Goal: Download file/media

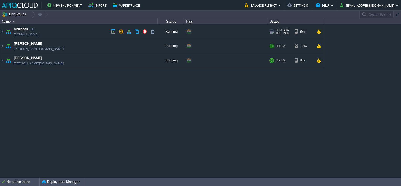
click at [87, 30] on td "Abhishek [DOMAIN_NAME]" at bounding box center [78, 31] width 157 height 14
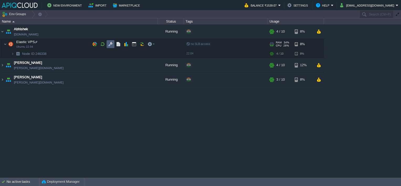
click at [109, 43] on button "button" at bounding box center [110, 44] width 5 height 5
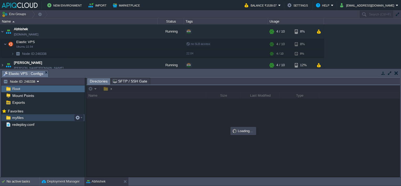
click at [15, 115] on span "myfiles" at bounding box center [17, 117] width 13 height 5
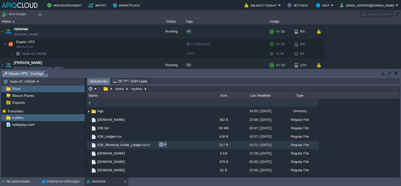
click at [165, 143] on em at bounding box center [162, 144] width 7 height 5
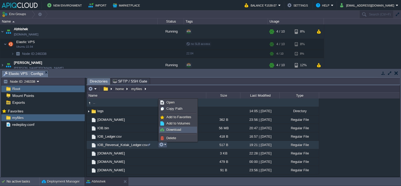
click at [176, 128] on span "Download" at bounding box center [173, 129] width 15 height 4
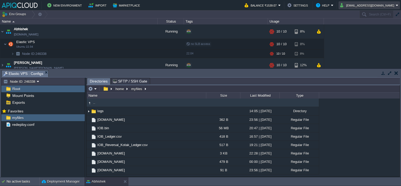
drag, startPoint x: 383, startPoint y: 4, endPoint x: 379, endPoint y: 5, distance: 3.4
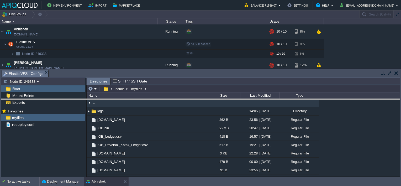
drag, startPoint x: 259, startPoint y: 71, endPoint x: 253, endPoint y: 100, distance: 29.1
click at [253, 100] on body "New Environment Import Marketplace Bonus ₹0.00 Upgrade Account Balance ₹1539.07…" at bounding box center [200, 93] width 401 height 186
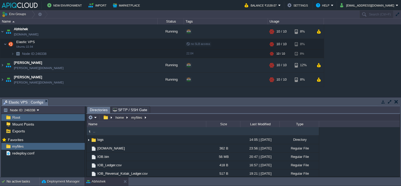
click at [395, 101] on button "button" at bounding box center [396, 101] width 4 height 5
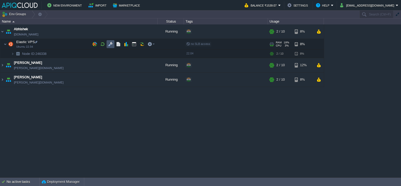
click at [108, 42] on button "button" at bounding box center [110, 44] width 5 height 5
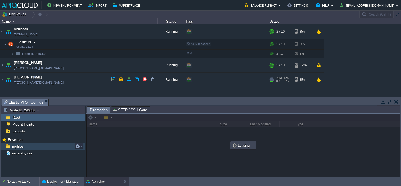
click at [19, 146] on span "myfiles" at bounding box center [17, 146] width 13 height 5
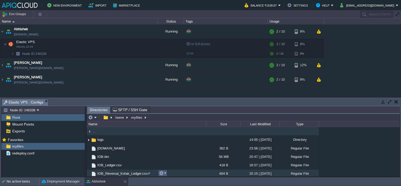
click at [162, 173] on button "button" at bounding box center [161, 172] width 5 height 5
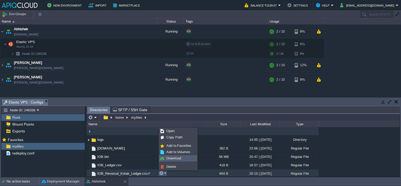
click at [173, 157] on span "Download" at bounding box center [173, 158] width 15 height 4
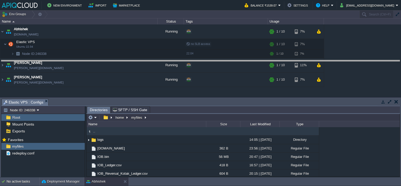
drag, startPoint x: 196, startPoint y: 99, endPoint x: 207, endPoint y: 60, distance: 40.0
click at [207, 60] on body "New Environment Import Marketplace Bonus ₹0.00 Upgrade Account Balance ₹1539.07…" at bounding box center [200, 93] width 401 height 186
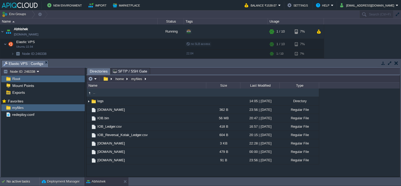
click at [395, 63] on button "button" at bounding box center [396, 63] width 4 height 5
